Goal: Transaction & Acquisition: Purchase product/service

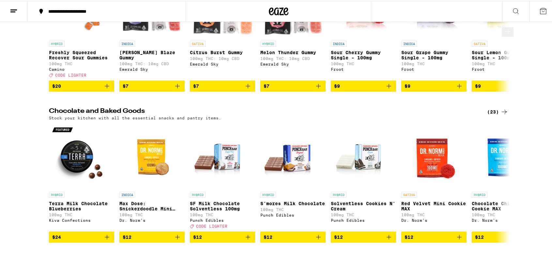
scroll to position [1566, 0]
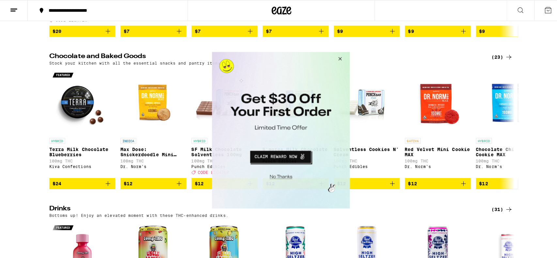
click at [338, 54] on button "Close Modal" at bounding box center [338, 60] width 18 height 16
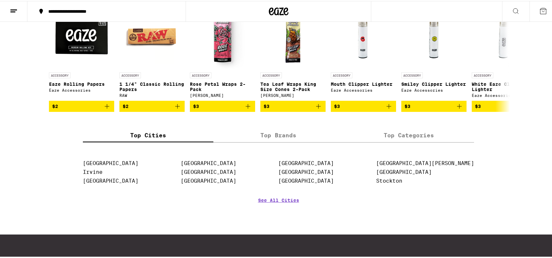
scroll to position [2381, 0]
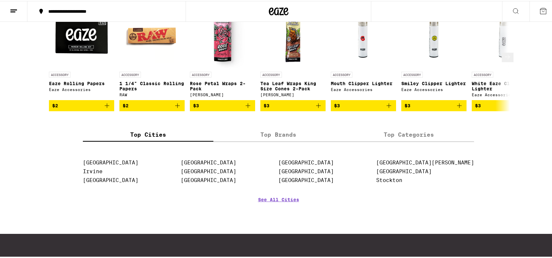
click at [504, 60] on icon at bounding box center [508, 56] width 8 height 8
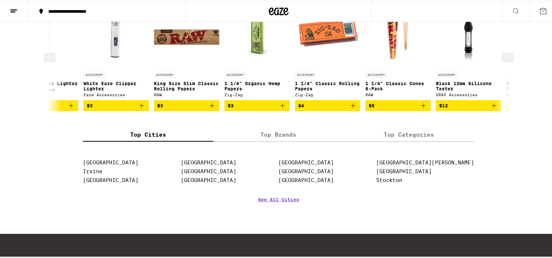
click at [49, 58] on icon at bounding box center [49, 55] width 5 height 5
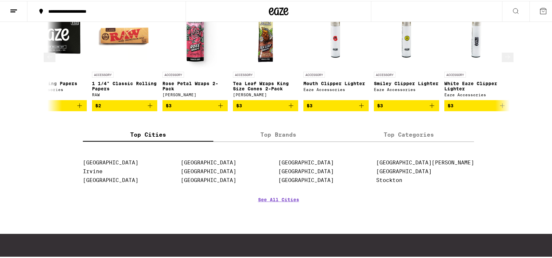
scroll to position [0, 0]
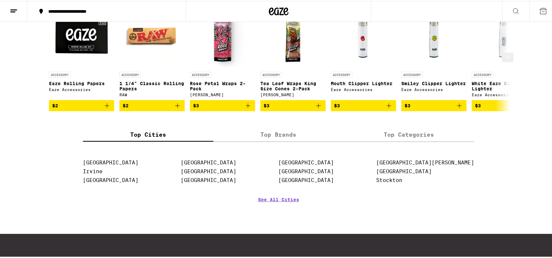
click at [504, 60] on icon at bounding box center [508, 56] width 8 height 8
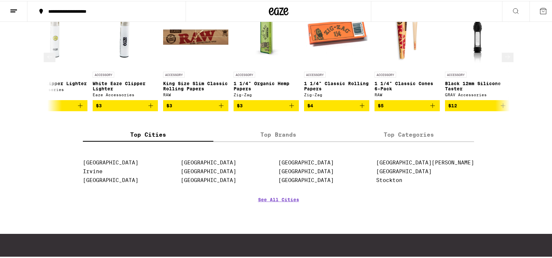
scroll to position [0, 388]
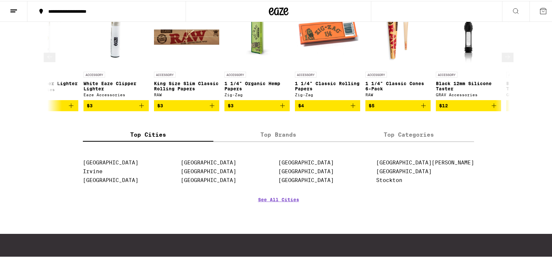
click at [53, 60] on icon at bounding box center [50, 56] width 8 height 8
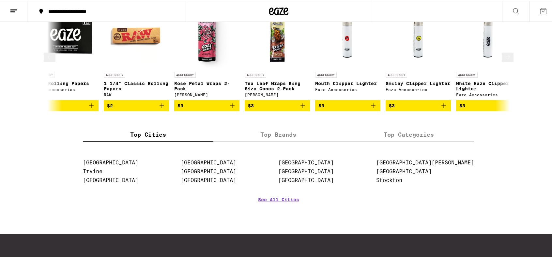
scroll to position [0, 0]
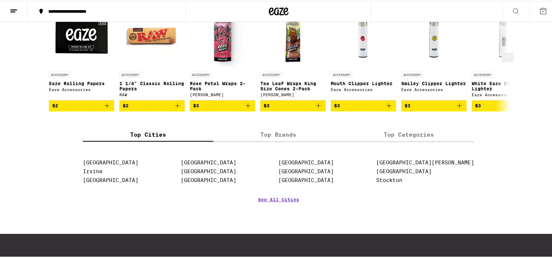
click at [504, 60] on icon at bounding box center [508, 56] width 8 height 8
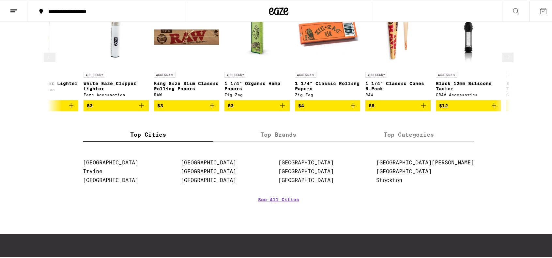
click at [504, 60] on icon at bounding box center [508, 56] width 8 height 8
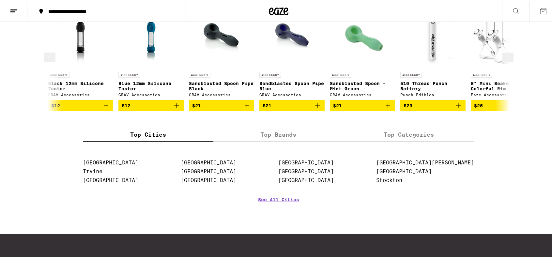
scroll to position [0, 776]
click at [51, 60] on icon at bounding box center [50, 56] width 8 height 8
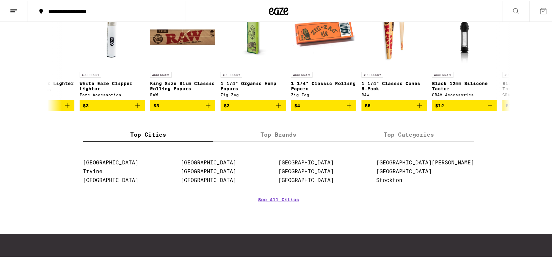
scroll to position [0, 388]
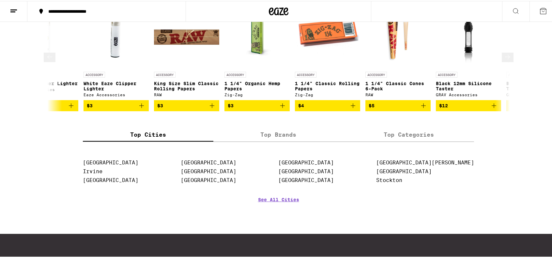
click at [49, 61] on button at bounding box center [50, 56] width 12 height 9
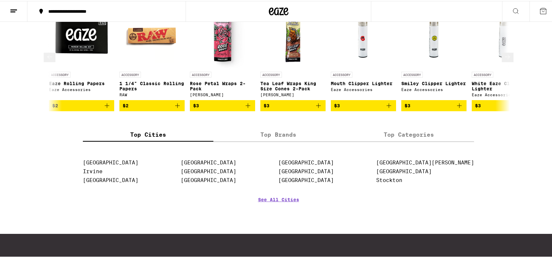
scroll to position [0, 0]
click at [504, 60] on icon at bounding box center [508, 56] width 8 height 8
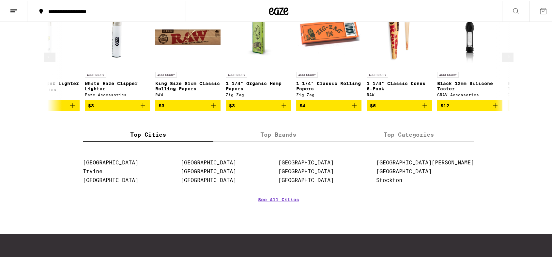
scroll to position [0, 388]
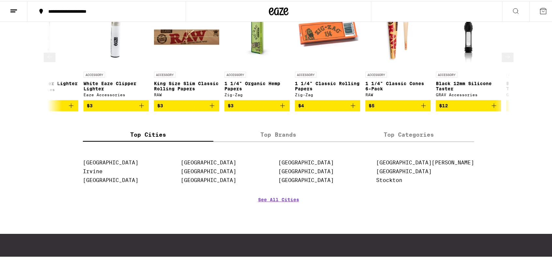
click at [504, 60] on icon at bounding box center [508, 56] width 8 height 8
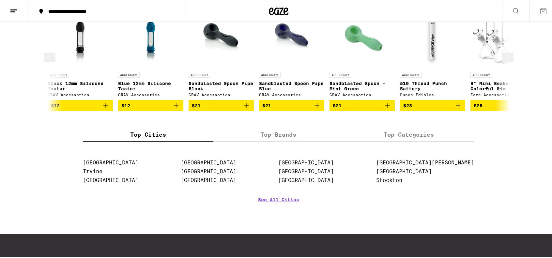
click at [504, 60] on icon at bounding box center [508, 56] width 8 height 8
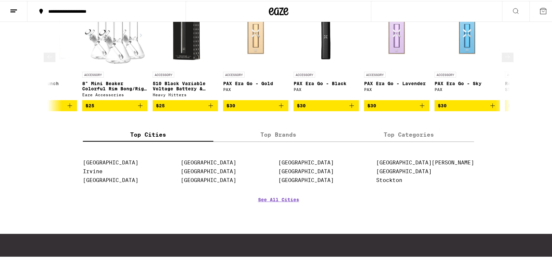
click at [504, 60] on icon at bounding box center [508, 56] width 8 height 8
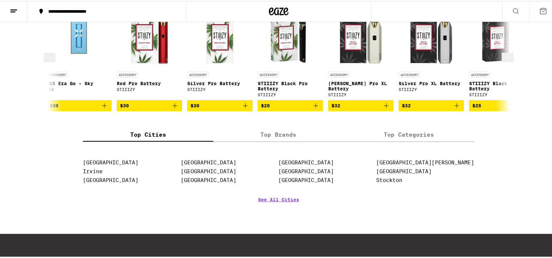
click at [504, 60] on icon at bounding box center [508, 56] width 8 height 8
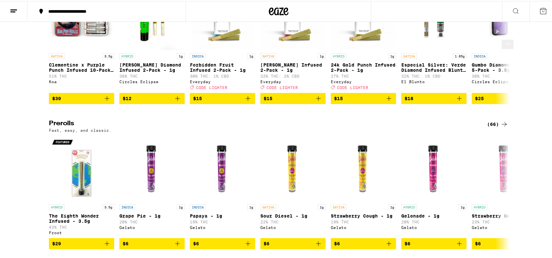
scroll to position [1334, 0]
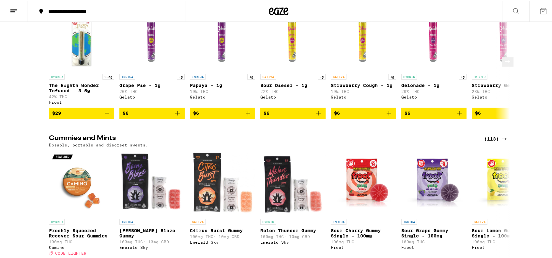
click at [505, 64] on icon at bounding box center [508, 60] width 8 height 8
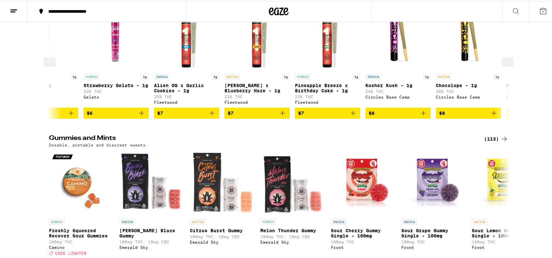
click at [505, 63] on icon at bounding box center [507, 60] width 5 height 5
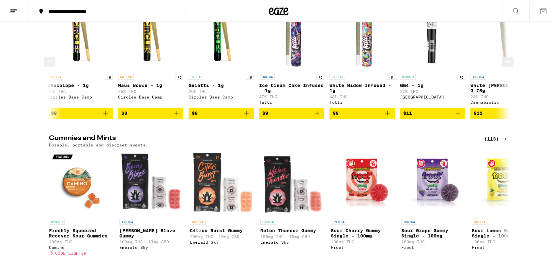
click at [505, 63] on icon at bounding box center [507, 60] width 5 height 5
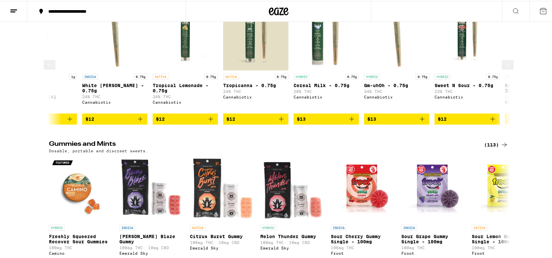
click at [504, 67] on icon at bounding box center [508, 63] width 8 height 8
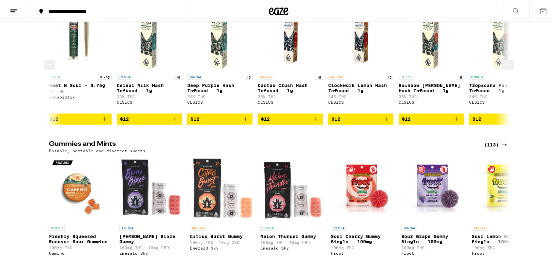
click at [504, 67] on icon at bounding box center [508, 63] width 8 height 8
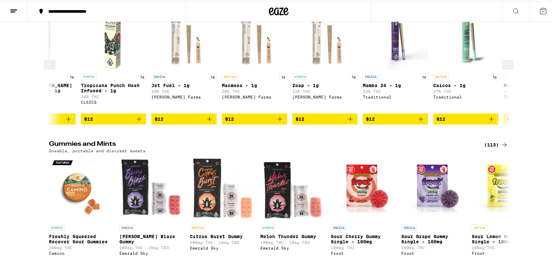
click at [504, 67] on icon at bounding box center [508, 63] width 8 height 8
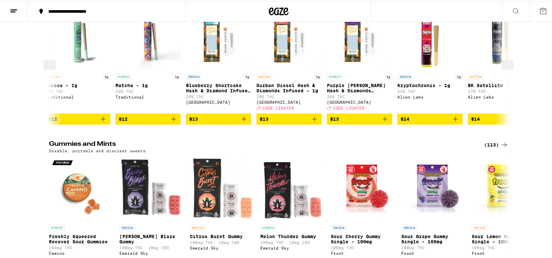
click at [504, 67] on icon at bounding box center [508, 63] width 8 height 8
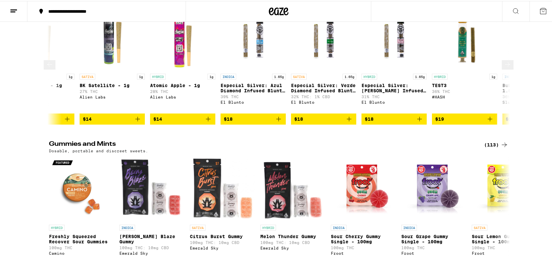
click at [504, 67] on icon at bounding box center [508, 63] width 8 height 8
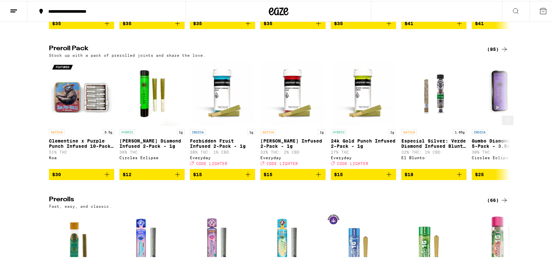
scroll to position [1105, 0]
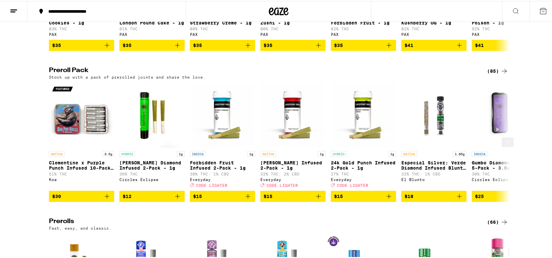
click at [504, 145] on icon at bounding box center [508, 141] width 8 height 8
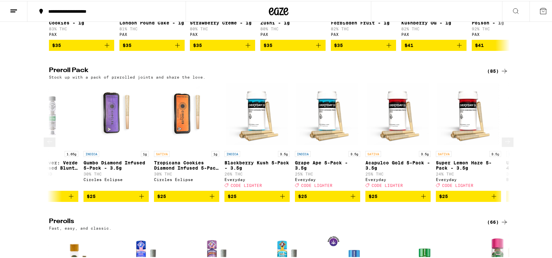
click at [504, 145] on icon at bounding box center [508, 141] width 8 height 8
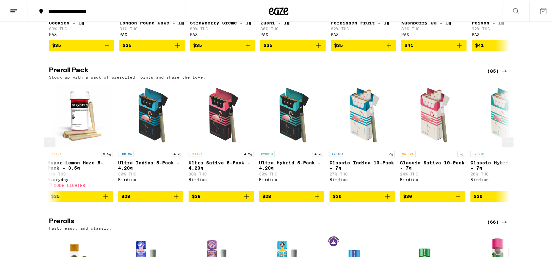
click at [51, 145] on icon at bounding box center [50, 141] width 8 height 8
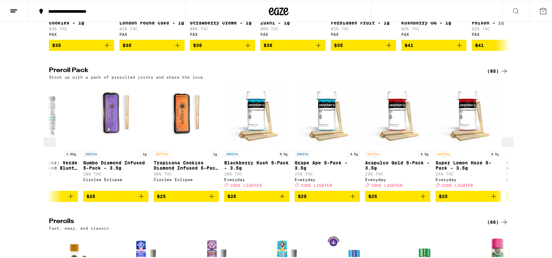
scroll to position [0, 388]
click at [504, 145] on icon at bounding box center [508, 141] width 8 height 8
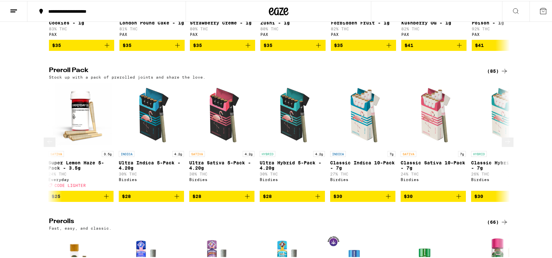
scroll to position [0, 776]
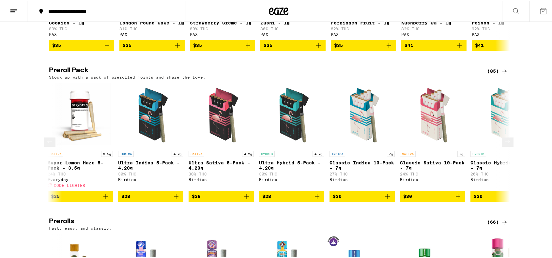
drag, startPoint x: 220, startPoint y: 136, endPoint x: 214, endPoint y: 137, distance: 6.3
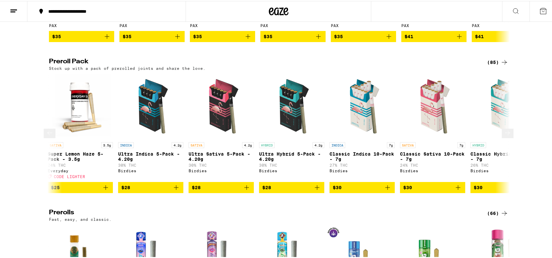
scroll to position [1170, 0]
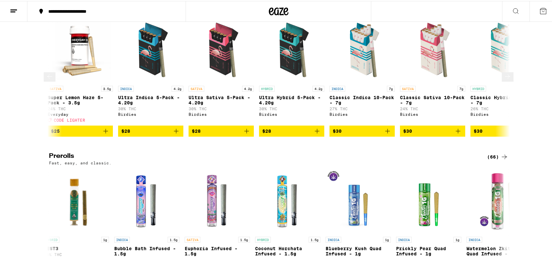
click at [504, 79] on icon at bounding box center [508, 75] width 8 height 8
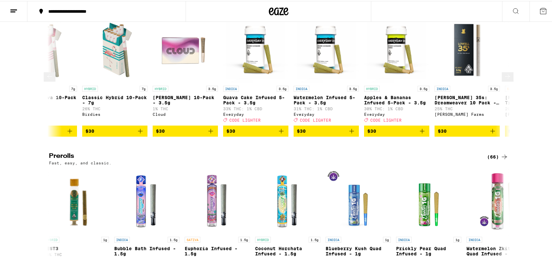
click at [504, 79] on icon at bounding box center [508, 75] width 8 height 8
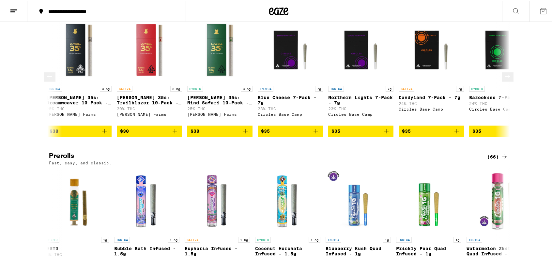
click at [502, 81] on button at bounding box center [508, 75] width 12 height 9
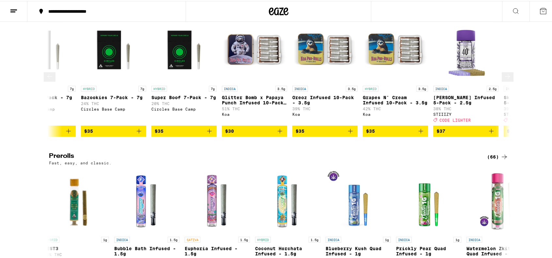
click at [502, 81] on button at bounding box center [508, 75] width 12 height 9
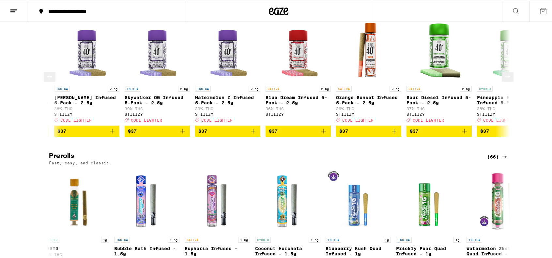
scroll to position [0, 2329]
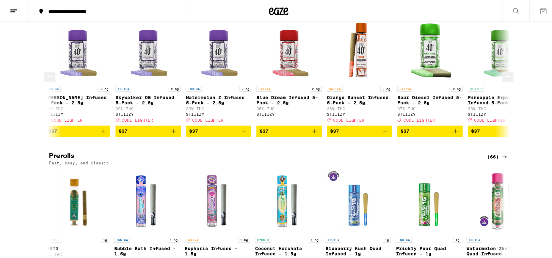
click at [502, 81] on button at bounding box center [508, 75] width 12 height 9
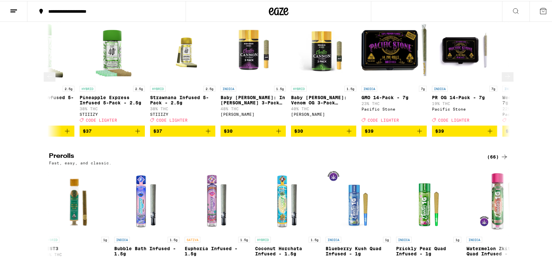
click at [502, 81] on button at bounding box center [508, 75] width 12 height 9
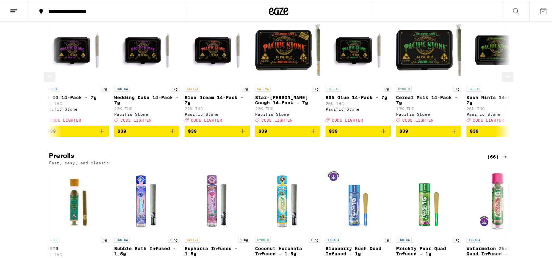
click at [502, 81] on button at bounding box center [508, 75] width 12 height 9
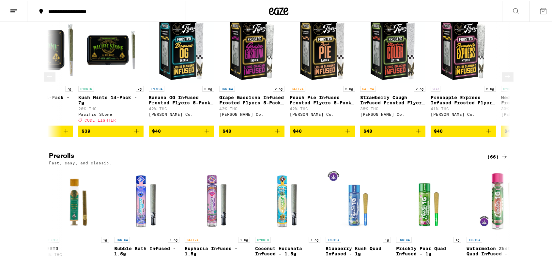
click at [502, 81] on button at bounding box center [508, 75] width 12 height 9
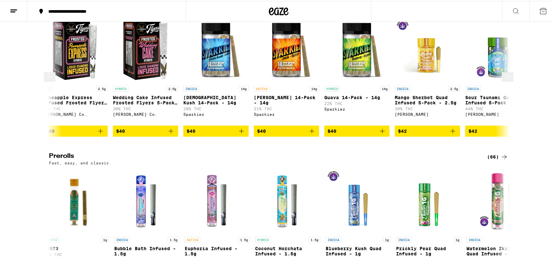
click at [502, 81] on button at bounding box center [508, 75] width 12 height 9
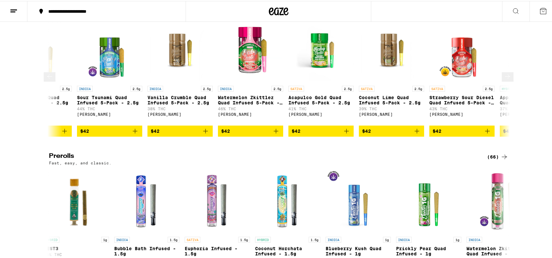
click at [502, 81] on button at bounding box center [508, 75] width 12 height 9
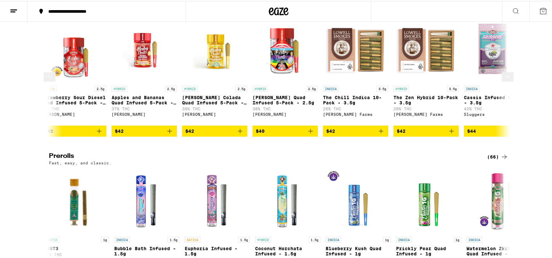
click at [502, 81] on button at bounding box center [508, 75] width 12 height 9
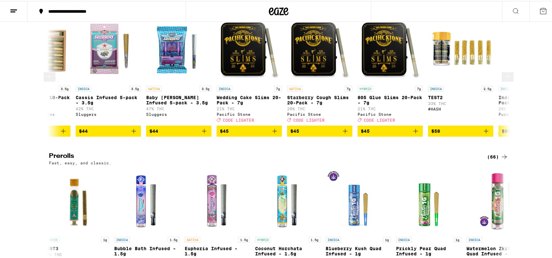
click at [502, 81] on button at bounding box center [508, 75] width 12 height 9
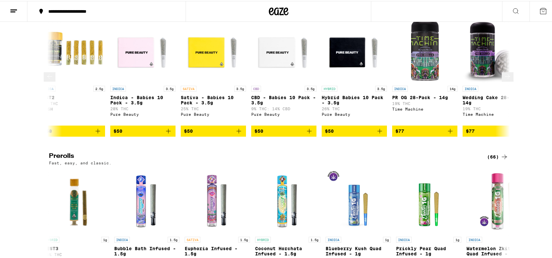
click at [502, 81] on button at bounding box center [508, 75] width 12 height 9
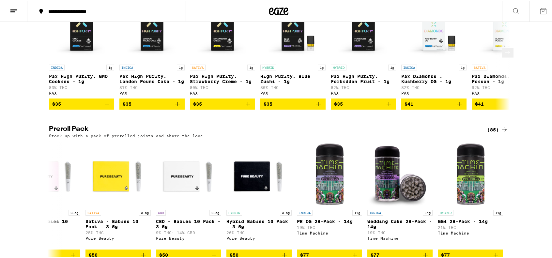
scroll to position [1007, 0]
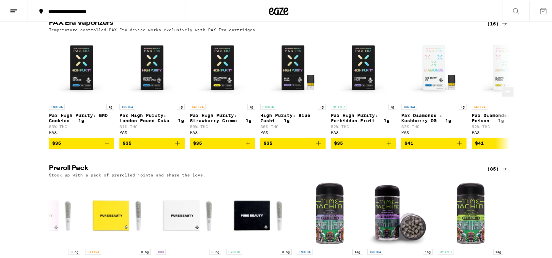
click at [504, 94] on icon at bounding box center [508, 90] width 8 height 8
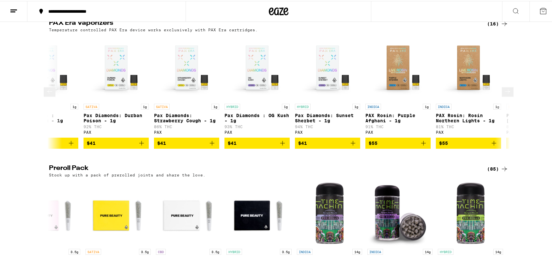
click at [504, 94] on icon at bounding box center [508, 90] width 8 height 8
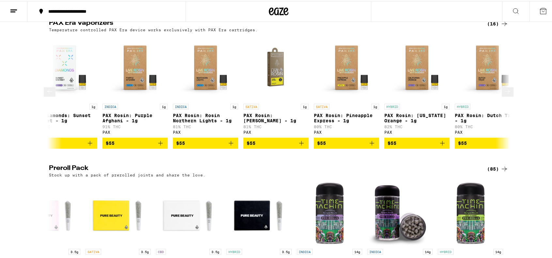
scroll to position [0, 668]
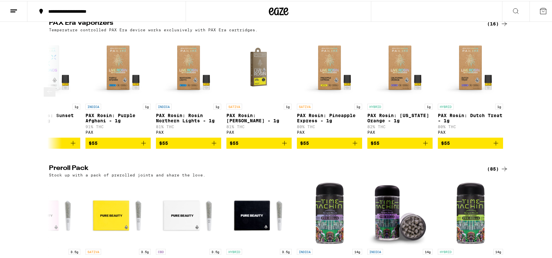
click at [500, 100] on div at bounding box center [504, 91] width 18 height 18
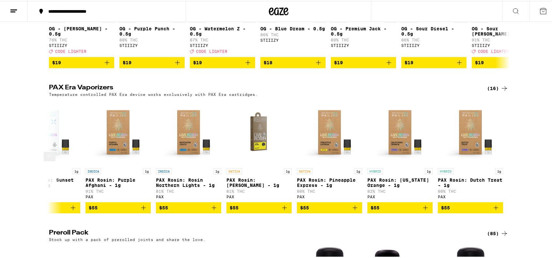
scroll to position [942, 0]
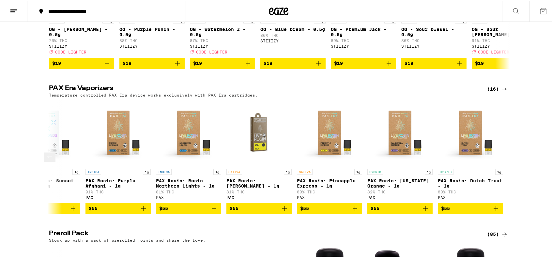
click at [52, 161] on button at bounding box center [50, 155] width 12 height 9
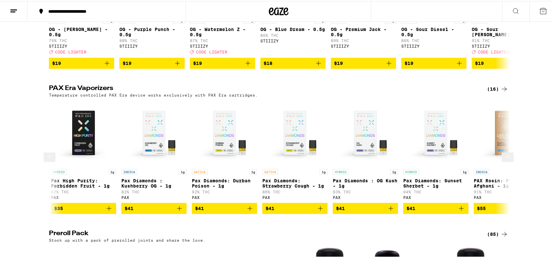
click at [51, 161] on button at bounding box center [50, 155] width 12 height 9
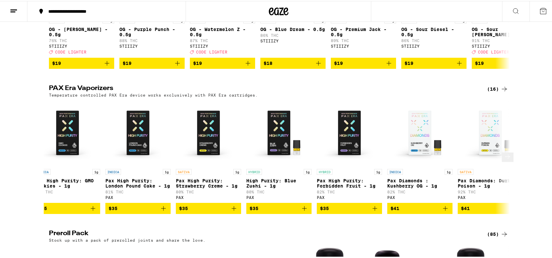
scroll to position [0, 0]
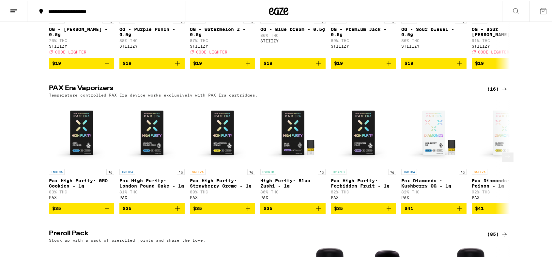
click at [47, 165] on div at bounding box center [53, 156] width 18 height 18
drag, startPoint x: 42, startPoint y: 113, endPoint x: 111, endPoint y: 135, distance: 72.4
click at [113, 96] on div "PAX Era Vaporizers (16) Temperature controlled PAX Era device works exclusively…" at bounding box center [279, 90] width 470 height 12
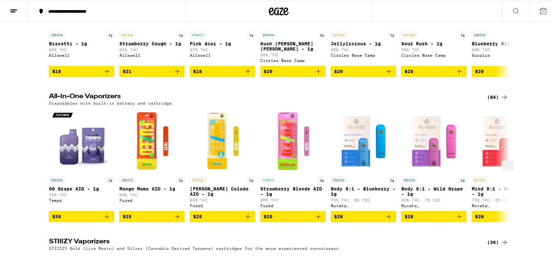
scroll to position [649, 0]
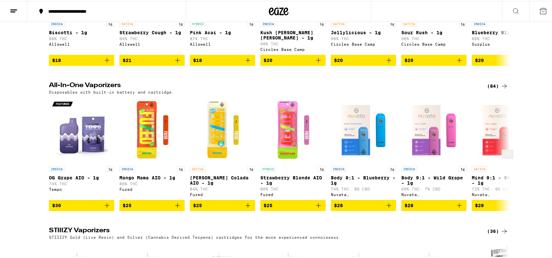
click at [504, 157] on icon at bounding box center [508, 153] width 8 height 8
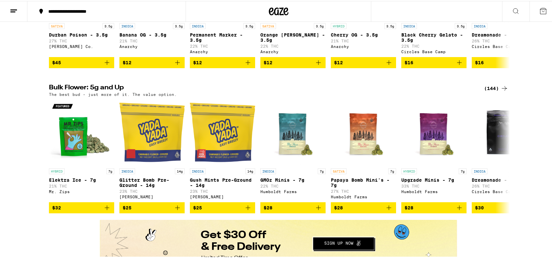
scroll to position [322, 0]
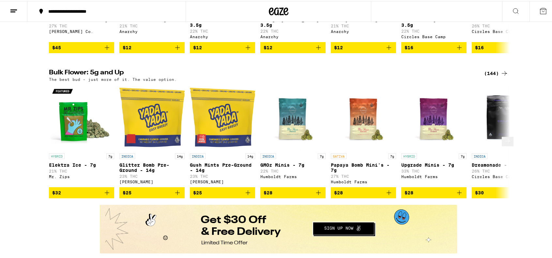
click at [503, 145] on button at bounding box center [508, 140] width 12 height 9
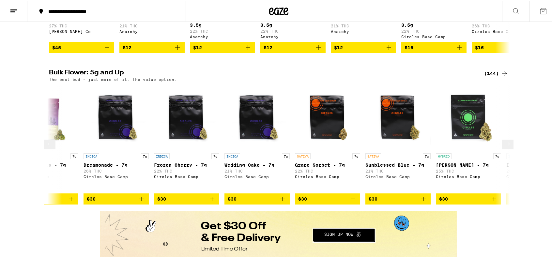
click at [503, 148] on button at bounding box center [508, 143] width 12 height 9
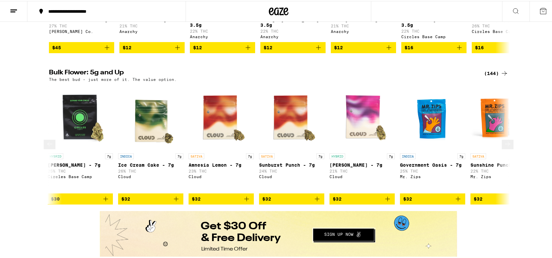
click at [504, 147] on icon at bounding box center [508, 143] width 8 height 8
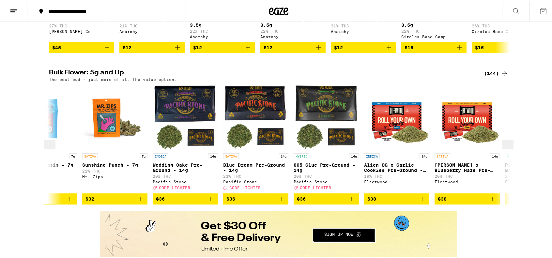
click at [504, 147] on icon at bounding box center [508, 143] width 8 height 8
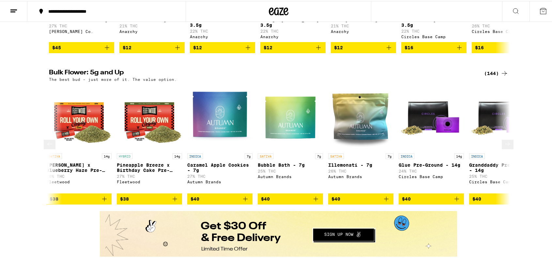
click at [504, 147] on icon at bounding box center [508, 143] width 8 height 8
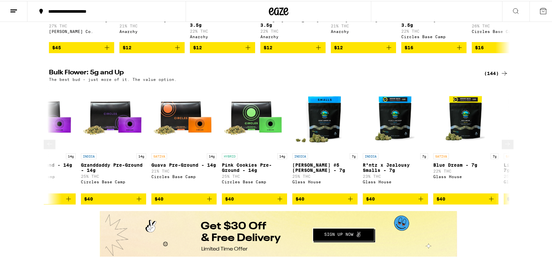
click at [504, 147] on icon at bounding box center [508, 143] width 8 height 8
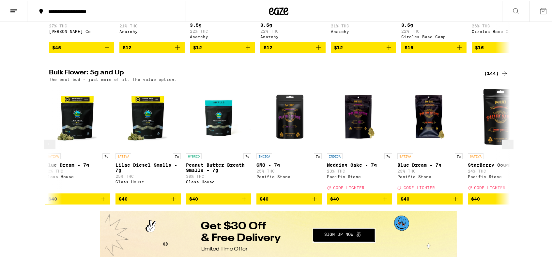
click at [504, 147] on icon at bounding box center [508, 143] width 8 height 8
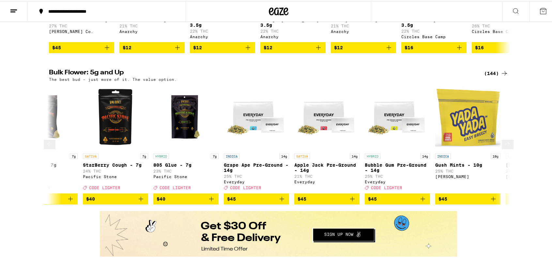
scroll to position [0, 2717]
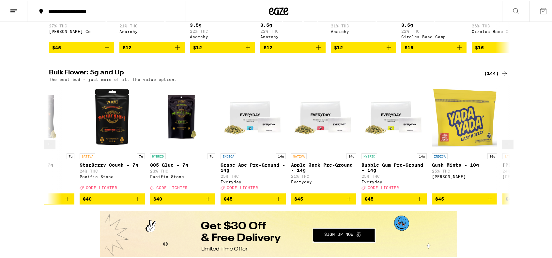
click at [502, 148] on button at bounding box center [508, 143] width 12 height 9
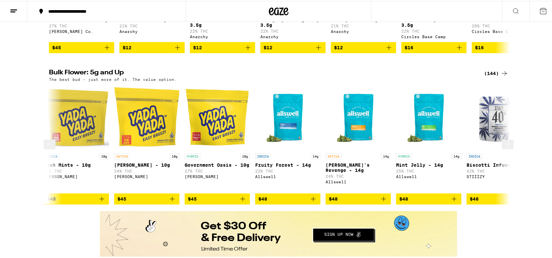
click at [504, 147] on icon at bounding box center [508, 143] width 8 height 8
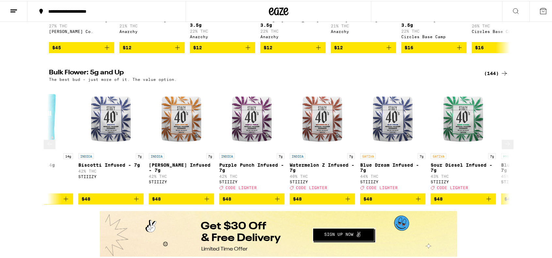
click at [504, 147] on icon at bounding box center [508, 143] width 8 height 8
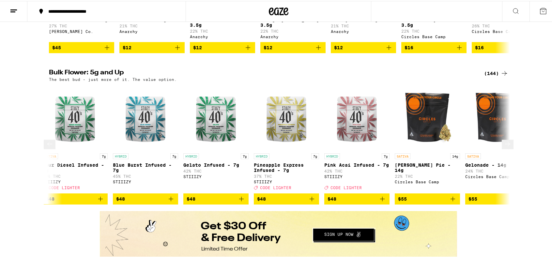
click at [504, 147] on icon at bounding box center [508, 143] width 8 height 8
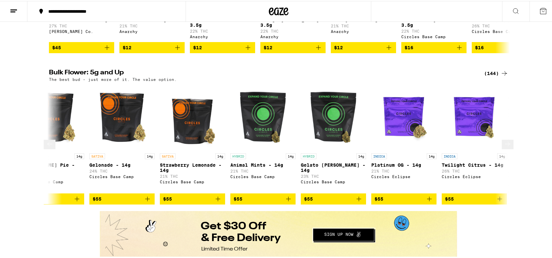
scroll to position [0, 4270]
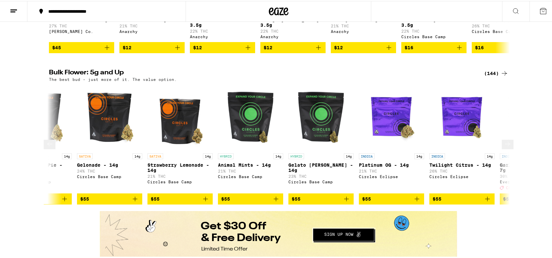
click at [504, 147] on icon at bounding box center [508, 143] width 8 height 8
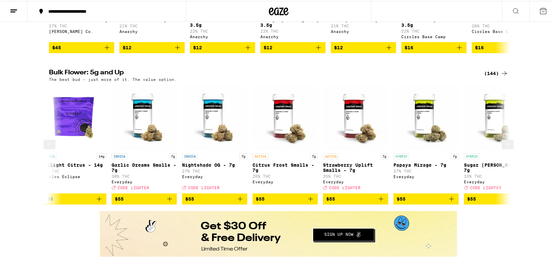
click at [504, 147] on icon at bounding box center [508, 143] width 8 height 8
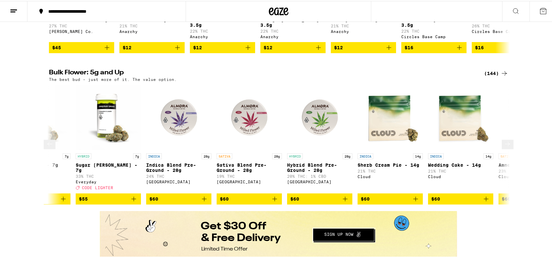
click at [504, 147] on icon at bounding box center [508, 143] width 8 height 8
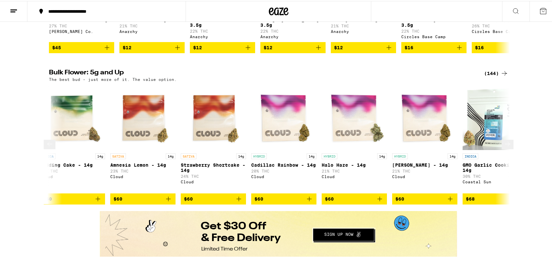
click at [504, 147] on icon at bounding box center [508, 143] width 8 height 8
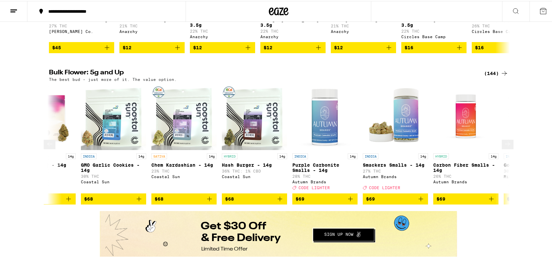
scroll to position [0, 5823]
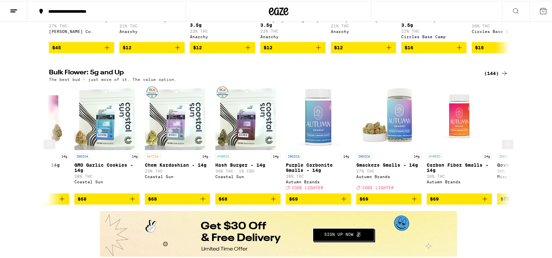
click at [48, 147] on icon at bounding box center [50, 143] width 8 height 8
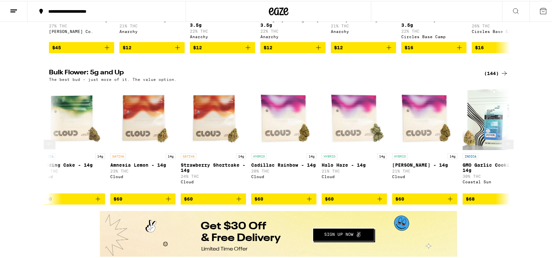
click at [504, 147] on icon at bounding box center [508, 143] width 8 height 8
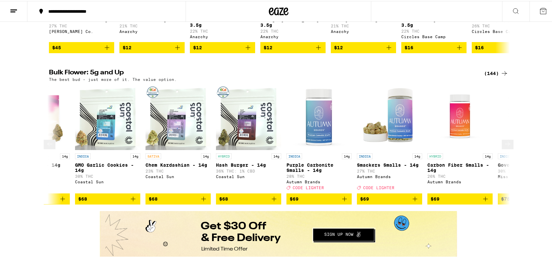
click at [504, 147] on icon at bounding box center [508, 143] width 8 height 8
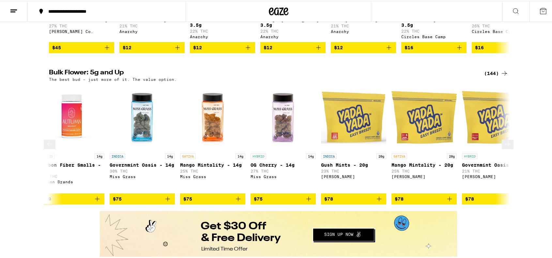
click at [504, 147] on icon at bounding box center [508, 143] width 8 height 8
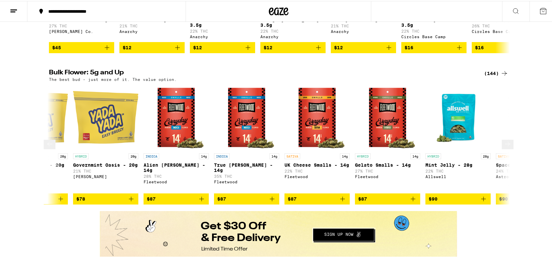
click at [504, 147] on icon at bounding box center [508, 143] width 8 height 8
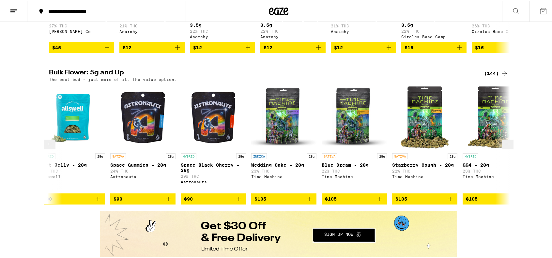
scroll to position [0, 6988]
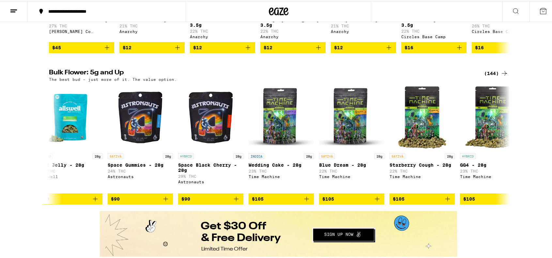
drag, startPoint x: 500, startPoint y: 158, endPoint x: 512, endPoint y: 158, distance: 12.1
click at [517, 158] on div "Bulk Flower: 5g and Up (144) The best bud - just more of it. The value option. …" at bounding box center [278, 136] width 557 height 135
click at [507, 148] on button at bounding box center [508, 143] width 12 height 9
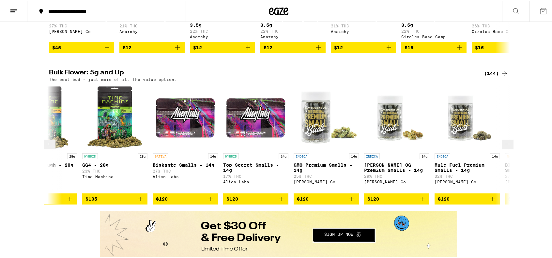
scroll to position [0, 7376]
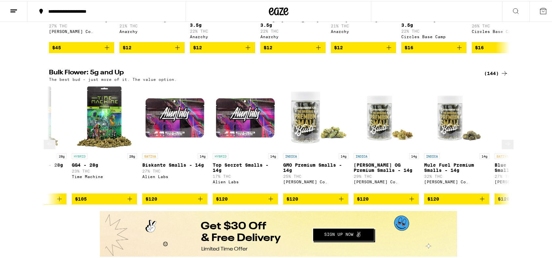
click at [507, 148] on button at bounding box center [508, 143] width 12 height 9
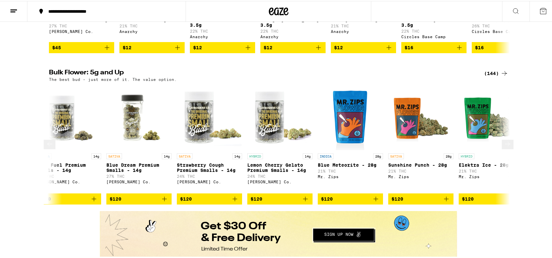
click at [507, 148] on button at bounding box center [508, 143] width 12 height 9
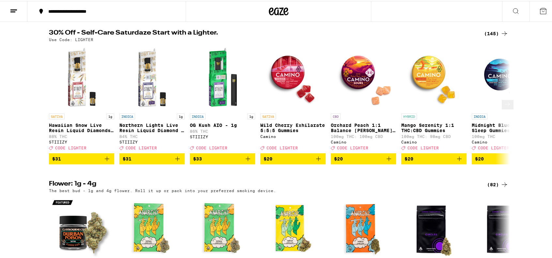
scroll to position [0, 0]
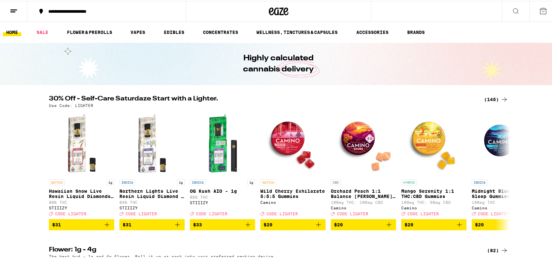
click at [11, 9] on icon at bounding box center [14, 10] width 8 height 8
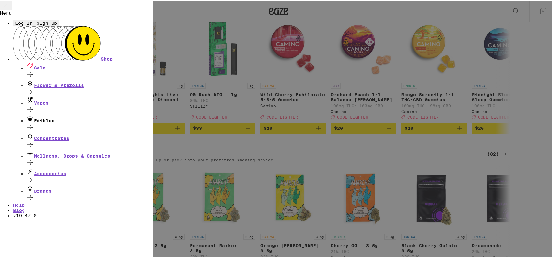
scroll to position [98, 0]
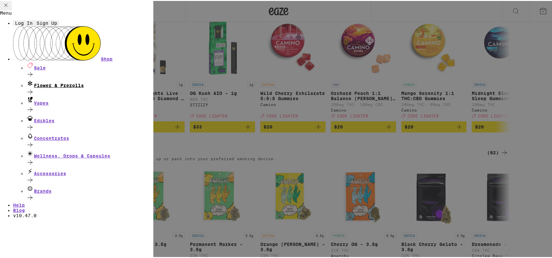
click at [82, 87] on div "Flower & Prerolls" at bounding box center [89, 82] width 127 height 9
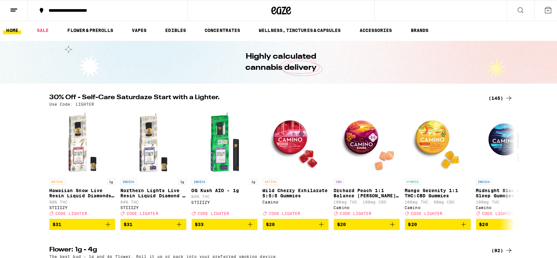
scroll to position [0, 0]
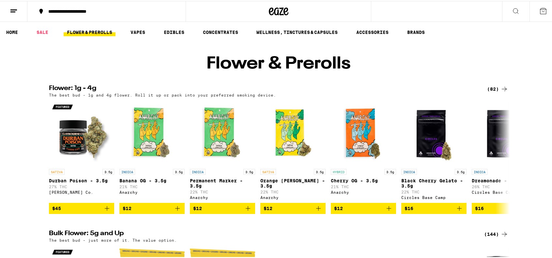
click at [14, 13] on icon at bounding box center [14, 10] width 8 height 8
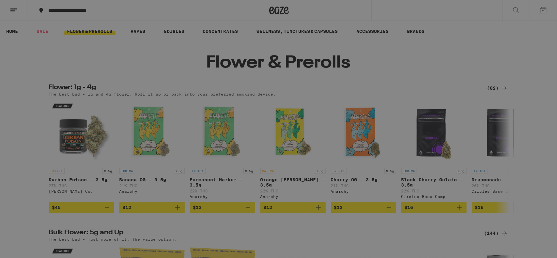
click at [175, 169] on div "Menu Log In Sign Up Shop Sale Flower & Prerolls Vapes Edibles Concentrates Well…" at bounding box center [278, 129] width 557 height 258
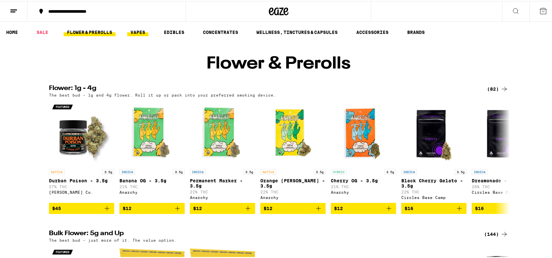
click at [138, 29] on link "VAPES" at bounding box center [137, 31] width 21 height 8
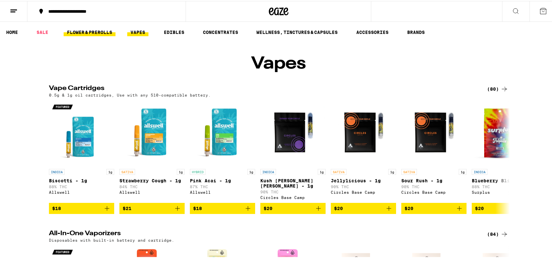
click at [88, 32] on link "FLOWER & PREROLLS" at bounding box center [90, 31] width 52 height 8
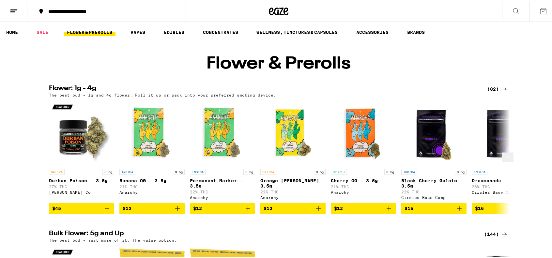
click at [157, 134] on img "Open page for Banana OG - 3.5g from Anarchy" at bounding box center [151, 131] width 65 height 65
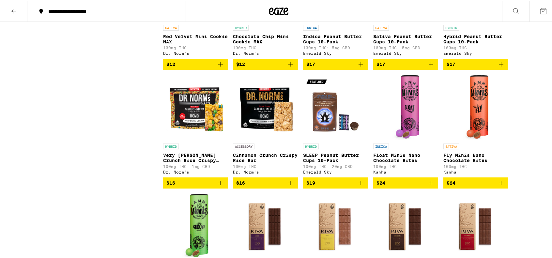
scroll to position [261, 0]
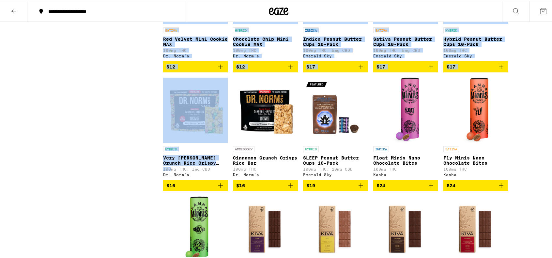
drag, startPoint x: 146, startPoint y: 178, endPoint x: 152, endPoint y: 181, distance: 7.2
click at [167, 178] on div "Clearfalse filter Sale View Sale Items Only Strain Type Hybrid Indica No Specie…" at bounding box center [279, 126] width 470 height 634
click at [144, 182] on div "Clearfalse filter Sale View Sale Items Only Strain Type Hybrid Indica No Specie…" at bounding box center [106, 125] width 114 height 623
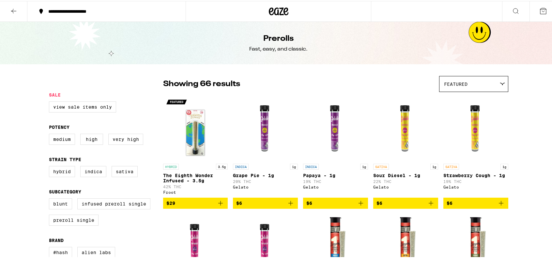
click at [542, 7] on icon at bounding box center [543, 10] width 8 height 8
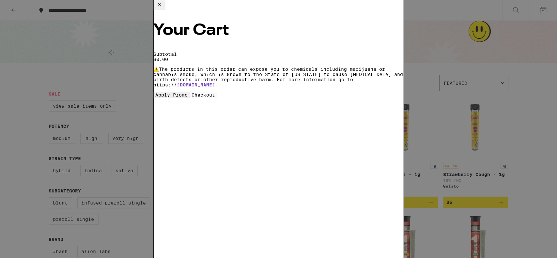
click at [88, 36] on div "Your Cart Subtotal $0.00 ⚠️ The products in this order can expose you to chemic…" at bounding box center [278, 129] width 557 height 258
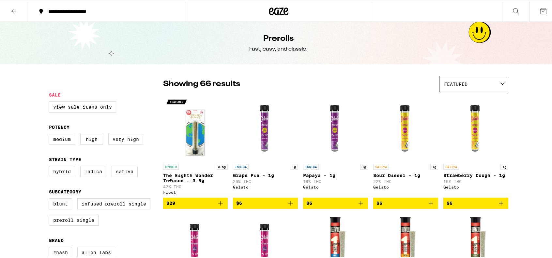
click at [10, 8] on icon at bounding box center [14, 10] width 8 height 8
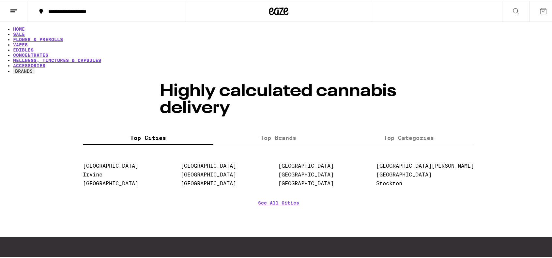
click at [13, 9] on line at bounding box center [13, 9] width 7 height 0
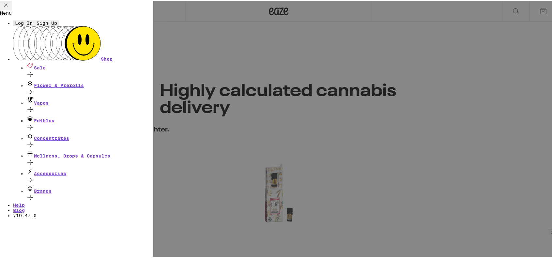
click at [176, 88] on div "Menu Log In Sign Up Shop Sale Flower & Prerolls Vapes Edibles Concentrates Well…" at bounding box center [278, 129] width 557 height 258
click at [256, 50] on div "Menu Log In Sign Up Shop Sale Flower & Prerolls Vapes Edibles Concentrates Well…" at bounding box center [278, 129] width 557 height 258
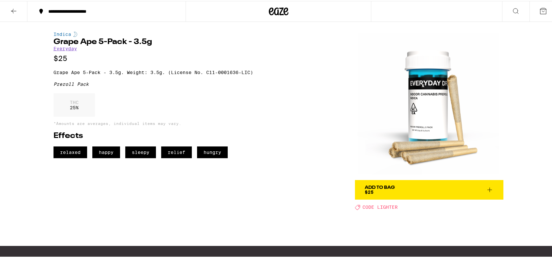
click at [419, 85] on img at bounding box center [429, 105] width 148 height 148
click at [64, 49] on link "Everyday" at bounding box center [64, 47] width 23 height 5
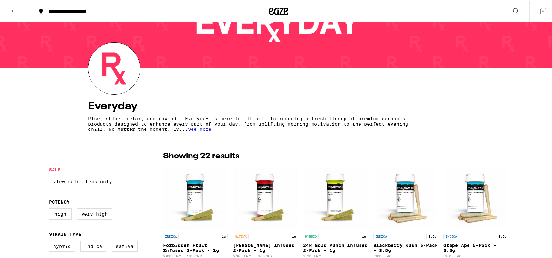
scroll to position [163, 0]
